Goal: Register for event/course

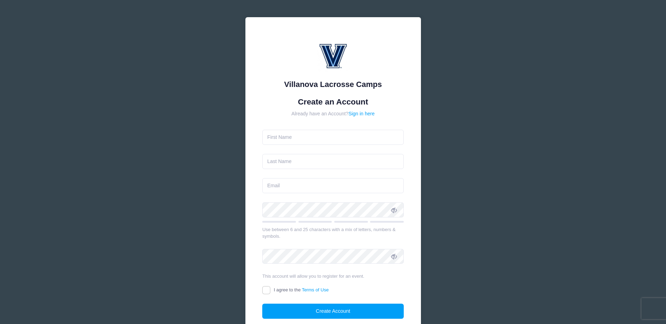
click at [291, 132] on input "text" at bounding box center [332, 137] width 141 height 15
type input "r"
type input "[PERSON_NAME]"
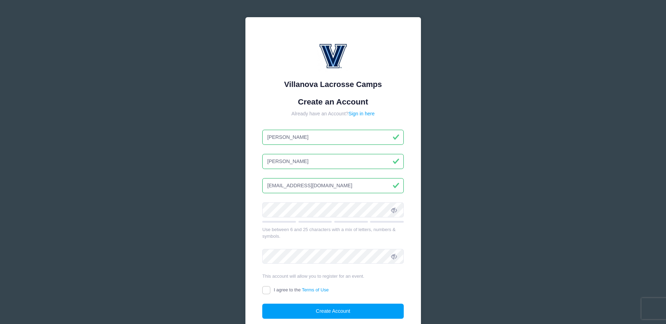
type input "[EMAIL_ADDRESS][DOMAIN_NAME]"
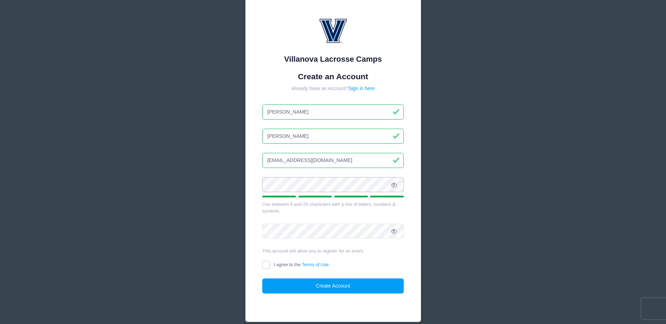
scroll to position [58, 0]
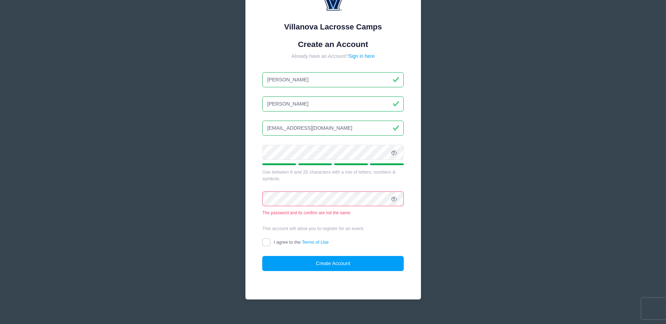
click at [396, 231] on div "This account will allow you to register for an event." at bounding box center [332, 228] width 141 height 7
click at [392, 152] on icon at bounding box center [394, 153] width 6 height 6
click at [246, 197] on div "Villanova Lacrosse Camps Create an Account Already have an Account? Sign in her…" at bounding box center [332, 130] width 175 height 340
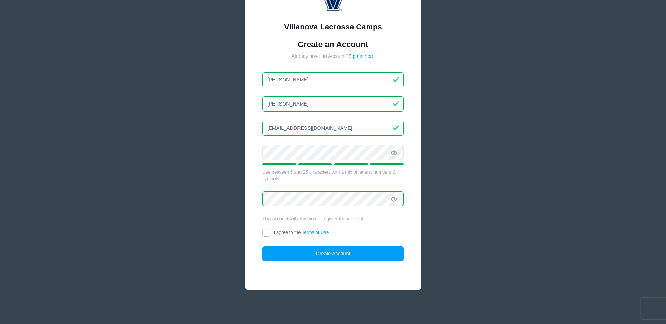
click at [267, 235] on input "I agree to the Terms of Use" at bounding box center [266, 233] width 8 height 8
checkbox input "true"
click at [300, 254] on button "Create Account" at bounding box center [332, 253] width 141 height 15
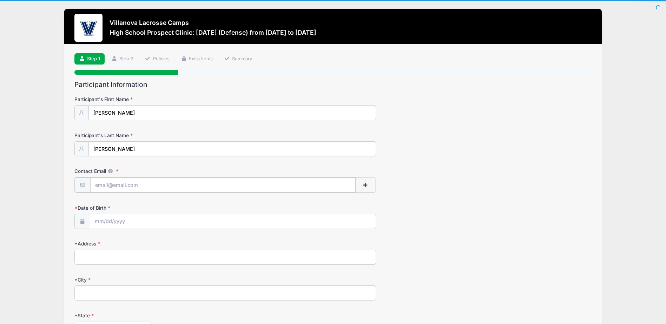
click at [109, 187] on input "Contact Email" at bounding box center [223, 185] width 266 height 15
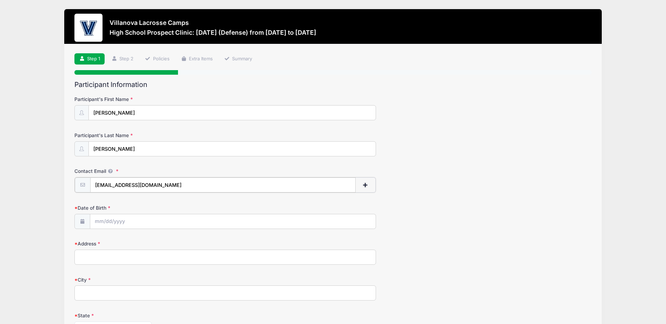
type input "[EMAIL_ADDRESS][DOMAIN_NAME]"
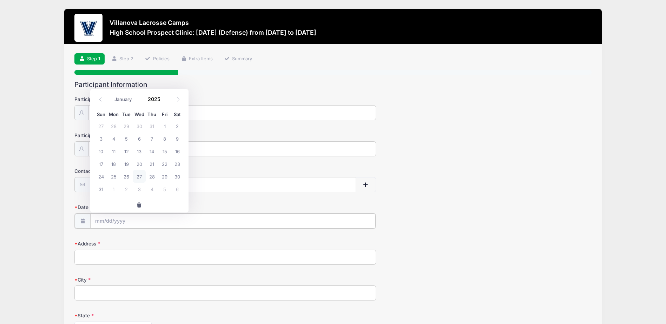
click at [137, 217] on input "Date of Birth" at bounding box center [233, 221] width 286 height 15
click at [107, 222] on input "Date of Birth" at bounding box center [233, 221] width 286 height 15
click at [154, 102] on input "2025" at bounding box center [156, 99] width 23 height 11
click at [166, 99] on span at bounding box center [164, 101] width 5 height 5
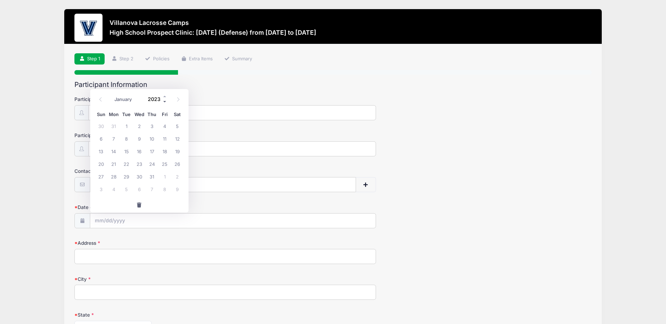
click at [166, 99] on span at bounding box center [164, 101] width 5 height 5
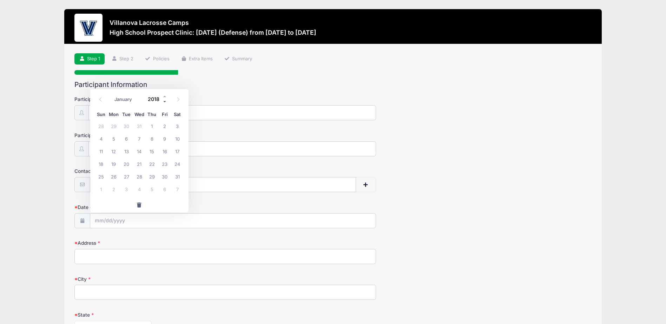
click at [166, 99] on span at bounding box center [164, 101] width 5 height 5
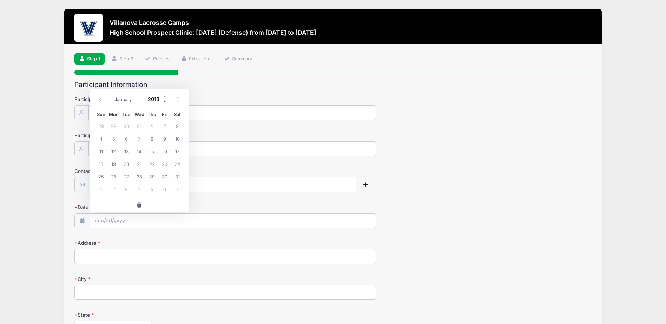
click at [166, 99] on span at bounding box center [164, 101] width 5 height 5
type input "2010"
click at [101, 96] on span at bounding box center [101, 100] width 12 height 12
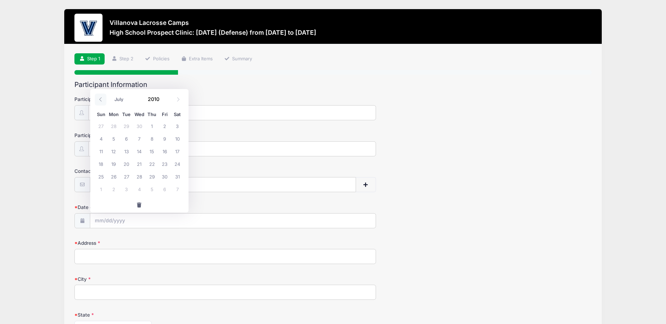
click at [101, 96] on span at bounding box center [101, 100] width 12 height 12
select select "2"
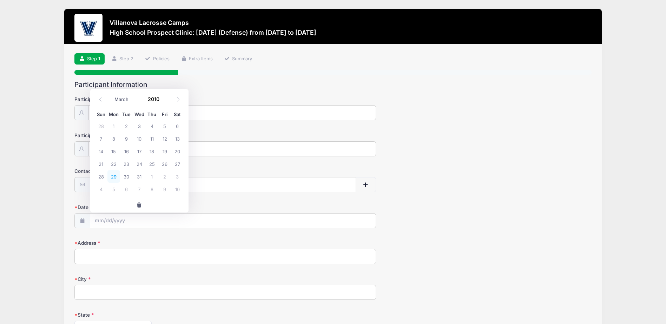
click at [114, 176] on span "29" at bounding box center [113, 176] width 13 height 13
type input "03/29/2010"
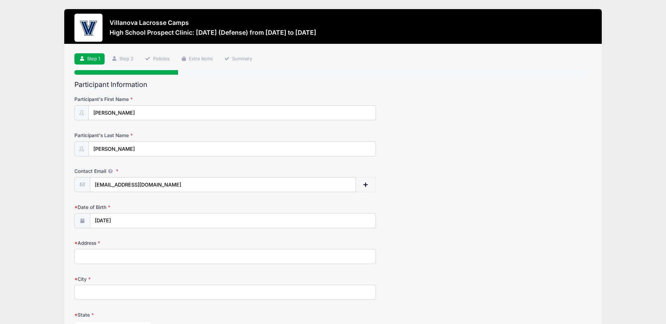
click at [119, 260] on input "Address" at bounding box center [224, 256] width 301 height 15
type input "1780 SMITH STREET"
type input "DIGHTON"
select select "MA"
type input "02715"
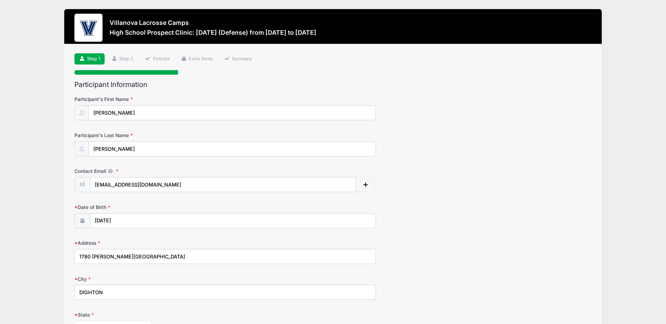
type input "(401) 450-9096"
drag, startPoint x: 481, startPoint y: 284, endPoint x: 480, endPoint y: 280, distance: 4.6
click at [480, 284] on div "City DIGHTON" at bounding box center [332, 288] width 517 height 25
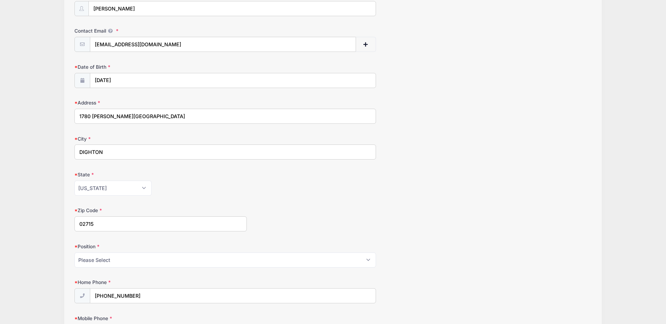
scroll to position [211, 0]
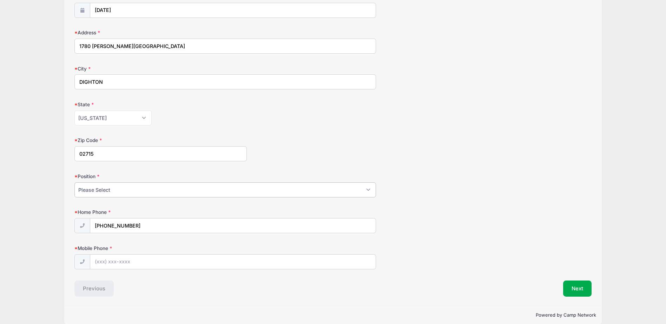
click at [196, 193] on select "Please Select Goalie Middie Defense Attack FOGO LSM" at bounding box center [224, 189] width 301 height 15
select select "Defense"
click at [74, 182] on select "Please Select Goalie Middie Defense Attack FOGO LSM" at bounding box center [224, 189] width 301 height 15
click at [490, 187] on div "Position Please Select Goalie Middie Defense Attack FOGO LSM" at bounding box center [332, 185] width 517 height 25
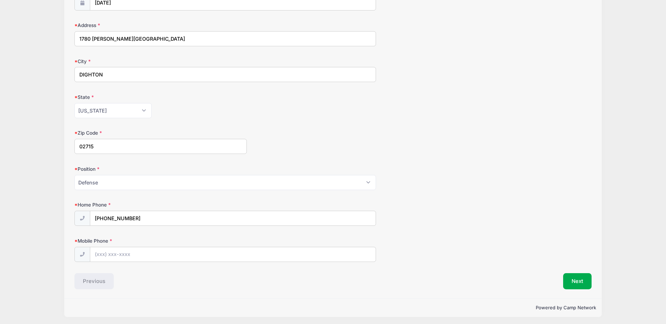
scroll to position [220, 0]
click at [195, 258] on input "Mobile Phone" at bounding box center [233, 252] width 286 height 15
type input "(401) 450-9097"
click at [420, 260] on div "Mobile Phone (401) 450-9097" at bounding box center [332, 247] width 517 height 25
click at [196, 217] on input "(401) 450-9096" at bounding box center [233, 216] width 286 height 15
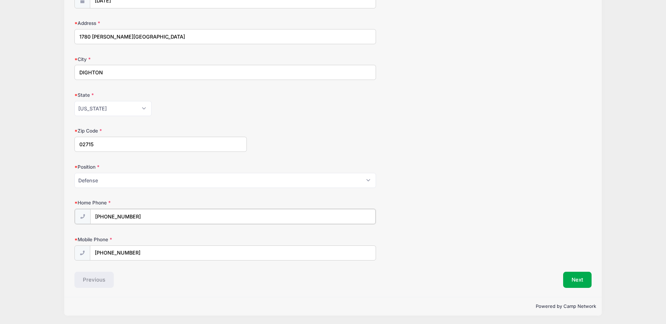
type input "(401) 450-9097"
click at [197, 310] on div "Powered by Camp Network" at bounding box center [332, 306] width 537 height 19
click at [578, 278] on button "Next" at bounding box center [577, 279] width 28 height 16
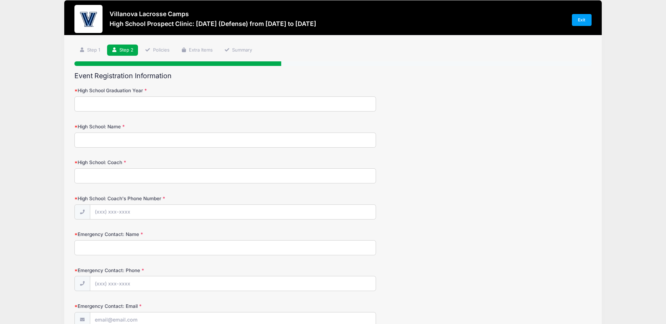
scroll to position [0, 0]
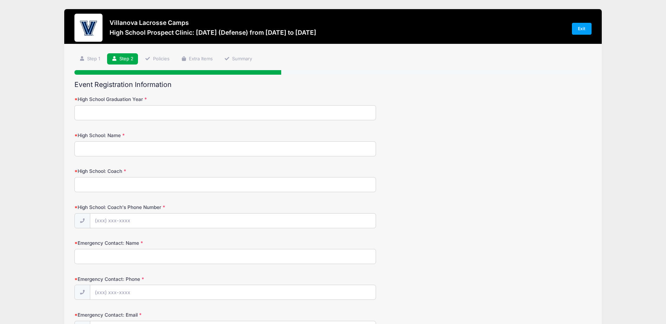
click at [311, 112] on input "High School Graduation Year" at bounding box center [224, 112] width 301 height 15
type input "2028"
type input "LaSalle Academy"
type input "C"
drag, startPoint x: 95, startPoint y: 185, endPoint x: 41, endPoint y: 184, distance: 54.4
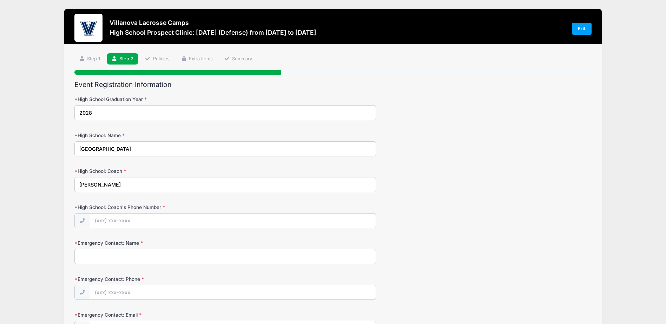
type input "Cody O'Donnell"
click at [101, 224] on input "High School: Coach's Phone Number" at bounding box center [233, 221] width 286 height 15
type input "(401) 626-1582"
click at [144, 261] on input "Emergency Contact: Name" at bounding box center [224, 256] width 301 height 15
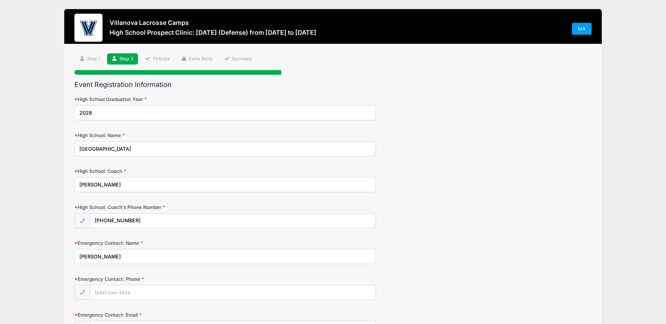
type input "Scott Dingus"
type input "(401) 450-9097"
drag, startPoint x: 111, startPoint y: 255, endPoint x: 0, endPoint y: 270, distance: 111.8
click at [0, 272] on html "Processing Request Please wait... Processing Request Please wait... Processing …" at bounding box center [333, 162] width 666 height 324
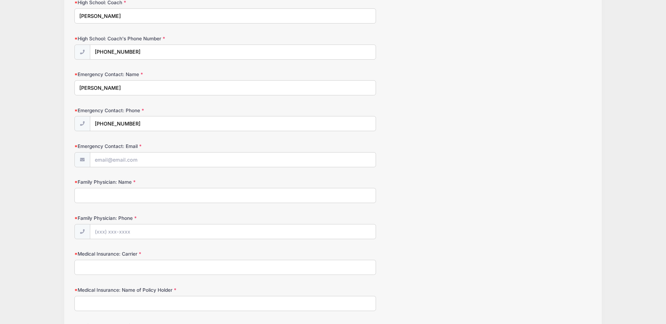
scroll to position [175, 0]
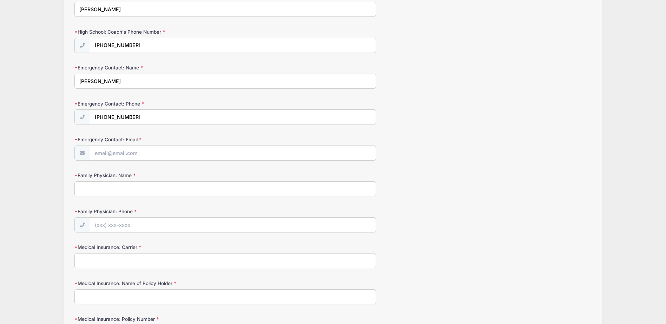
type input "Rachel Dingus"
click at [131, 184] on input "Family Physician: Name" at bounding box center [224, 188] width 301 height 15
type input "r"
click at [138, 147] on input "Emergency Contact: Email" at bounding box center [233, 153] width 286 height 15
type input "[EMAIL_ADDRESS][DOMAIN_NAME]"
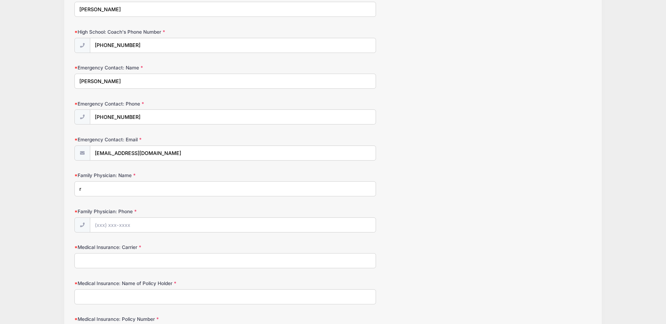
click at [127, 193] on input "r" at bounding box center [224, 188] width 301 height 15
type input "Kim Townsend"
type input "(401) 438-6888"
click at [139, 260] on input "Medical Insurance: Carrier" at bounding box center [224, 260] width 301 height 15
type input "Tufts Cigna"
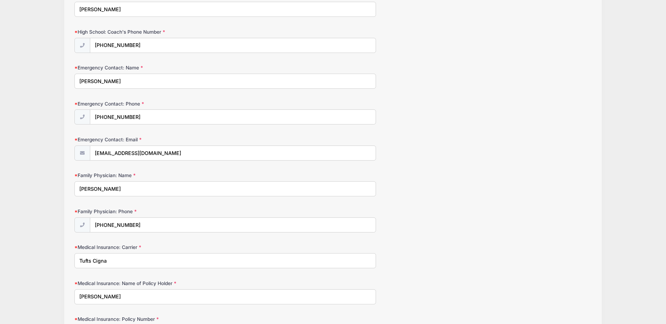
type input "Gary Dingus"
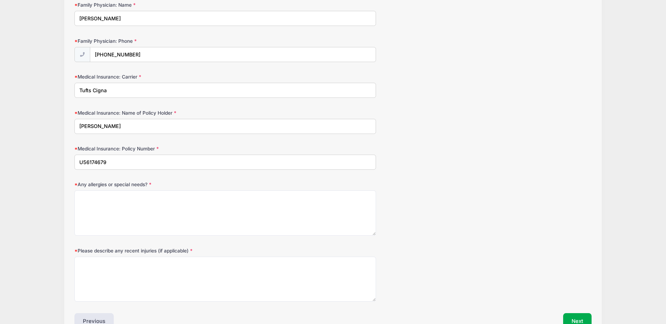
type input "U56174679"
click at [171, 212] on textarea "Any allergies or special needs?" at bounding box center [224, 213] width 301 height 45
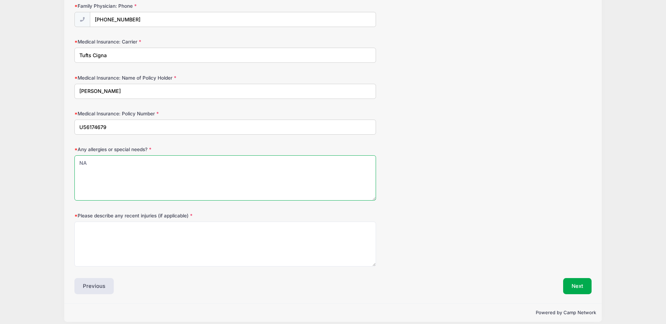
scroll to position [388, 0]
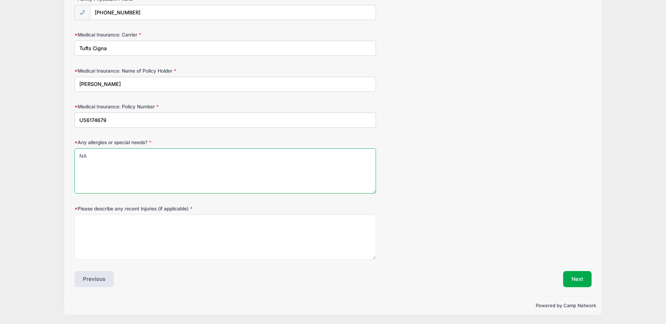
type textarea "NA"
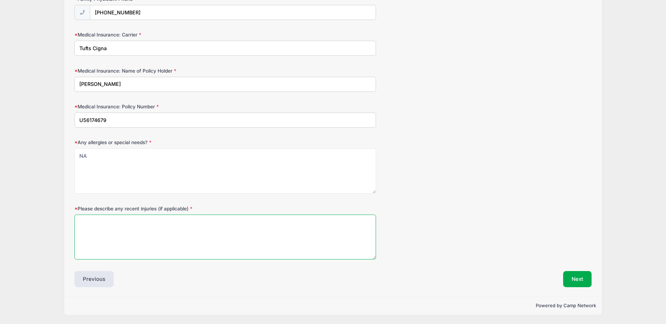
click at [169, 223] on textarea "Please describe any recent injuries (if applicable)" at bounding box center [224, 237] width 301 height 45
type textarea "NA"
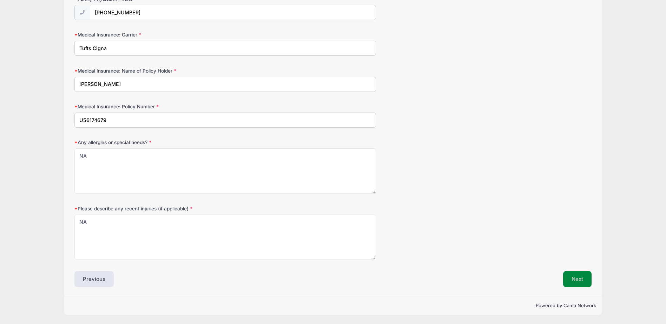
click at [581, 284] on button "Next" at bounding box center [577, 279] width 28 height 16
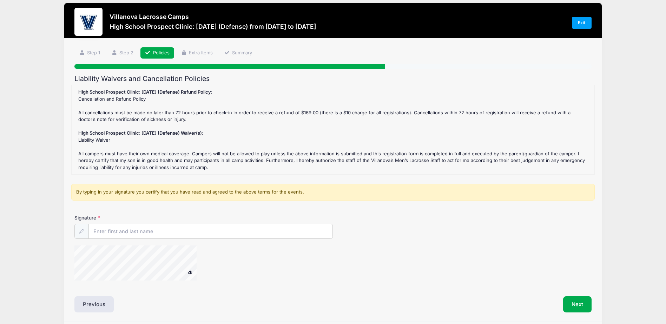
scroll to position [0, 0]
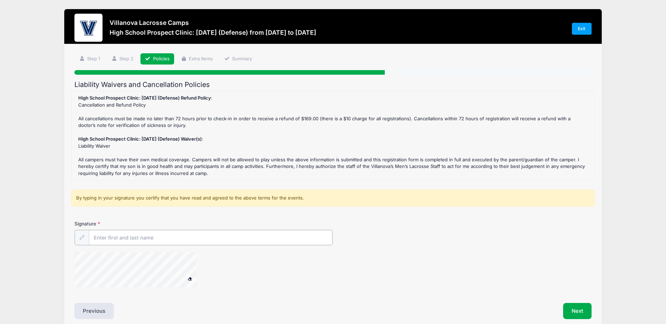
click at [281, 232] on input "Signature" at bounding box center [211, 237] width 244 height 15
type input "Rachel Dingus"
click at [580, 309] on button "Next" at bounding box center [577, 310] width 28 height 16
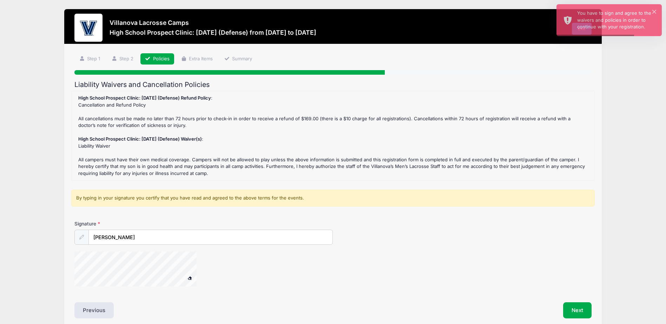
click at [92, 271] on div "Signature Rachel Dingus" at bounding box center [333, 256] width 524 height 73
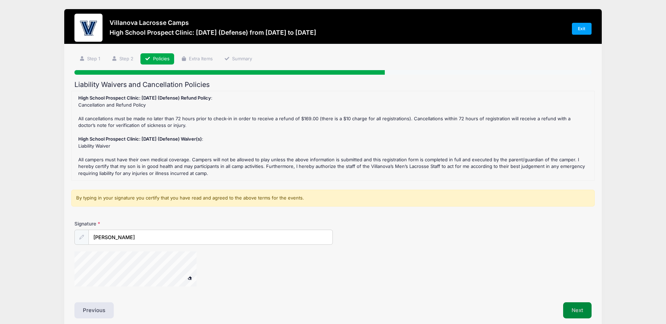
click at [570, 310] on button "Next" at bounding box center [577, 310] width 28 height 16
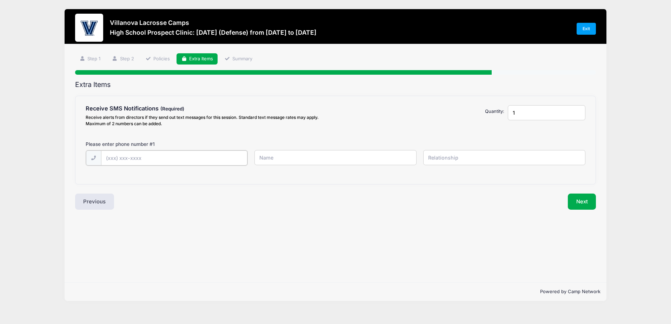
click at [0, 0] on input "text" at bounding box center [0, 0] width 0 height 0
type input "(401) 450-9097"
type input "R"
type input "P"
type input "Rachel Dingus"
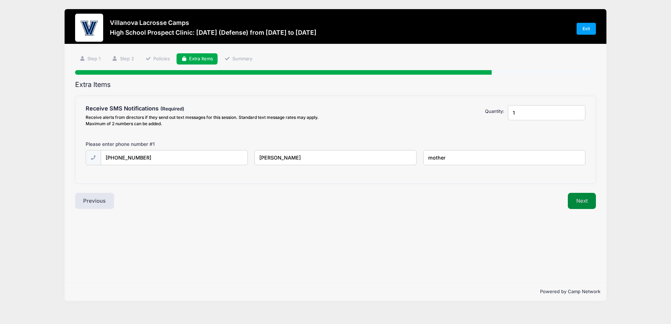
type input "mother"
click at [592, 204] on button "Next" at bounding box center [582, 201] width 28 height 16
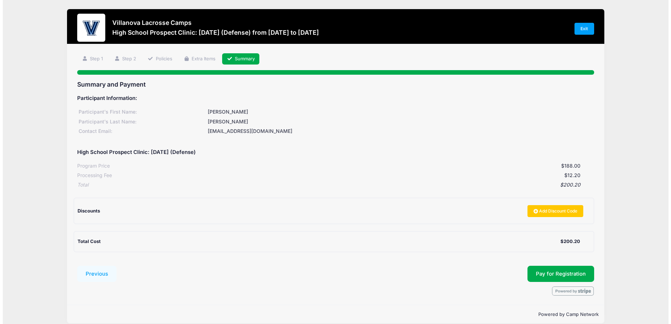
scroll to position [8, 0]
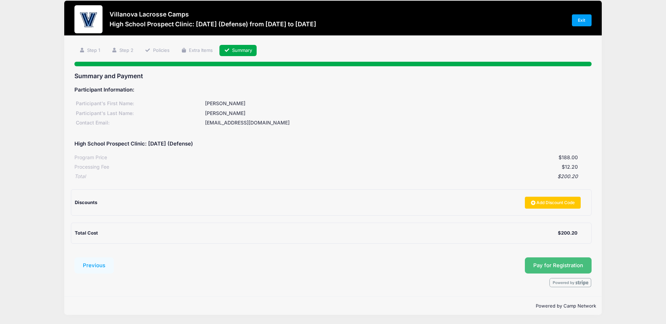
click at [571, 263] on span "Pay for Registration" at bounding box center [558, 265] width 50 height 6
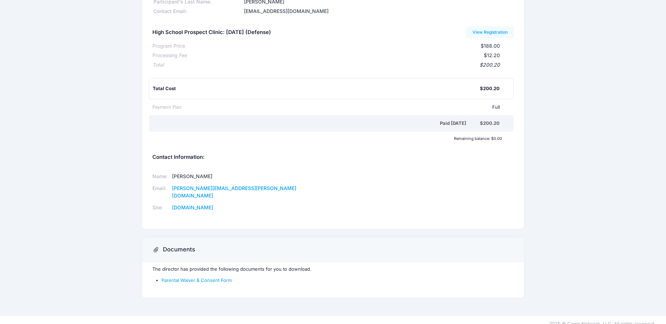
scroll to position [64, 0]
click at [210, 277] on link "Parental Waiver & Consent Form" at bounding box center [196, 280] width 70 height 6
